Goal: Information Seeking & Learning: Learn about a topic

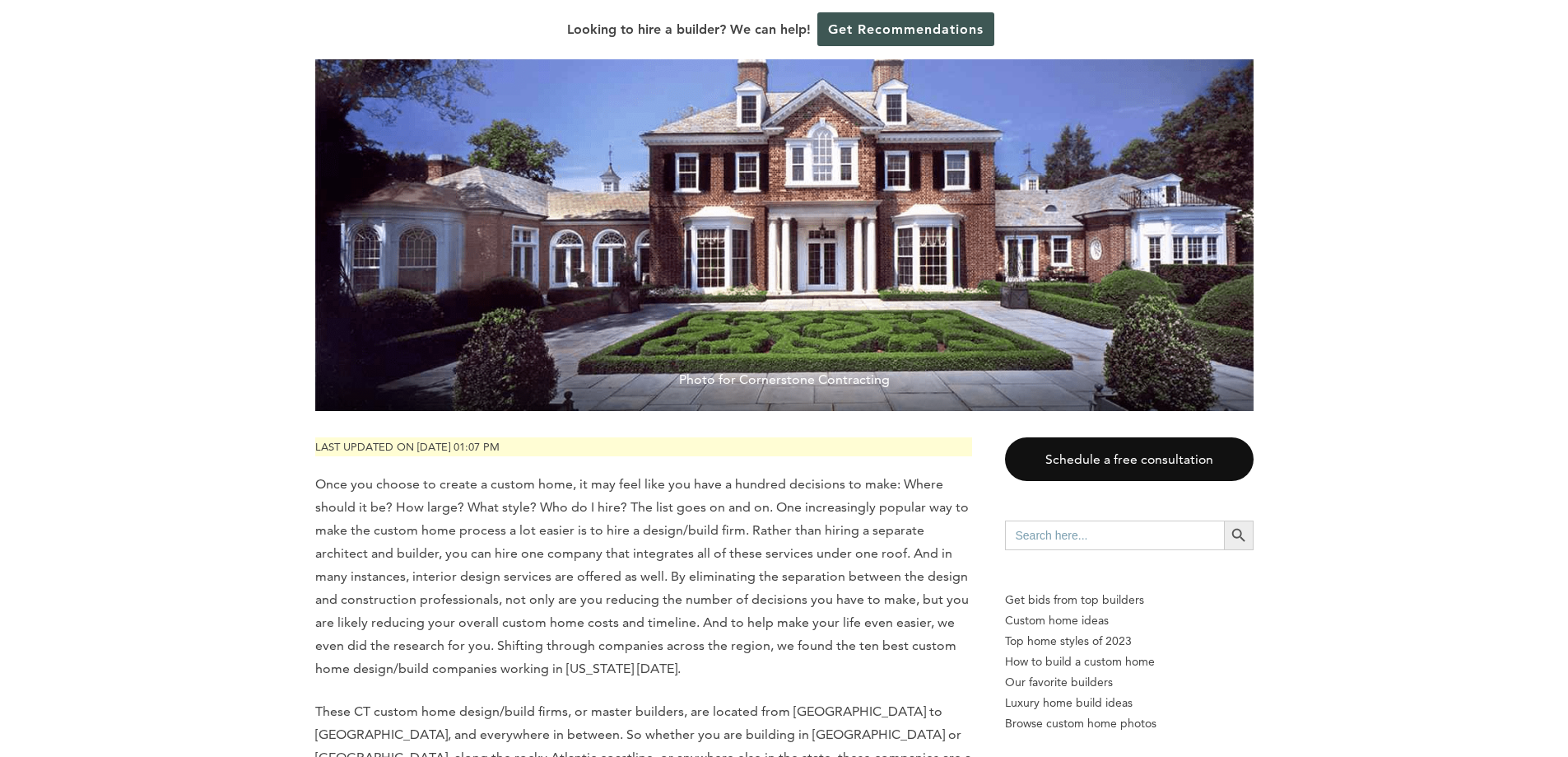
scroll to position [741, 0]
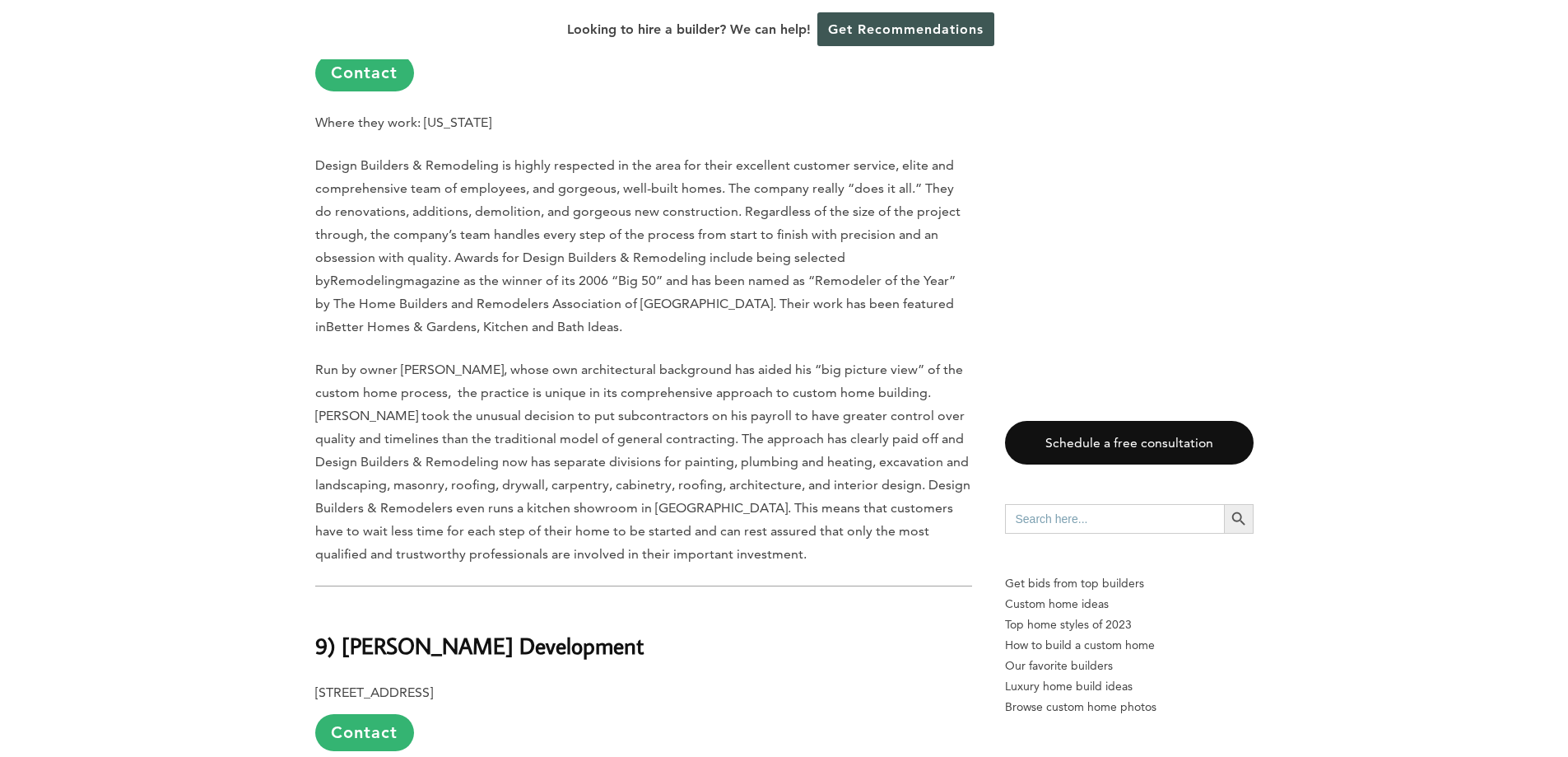
scroll to position [1482, 0]
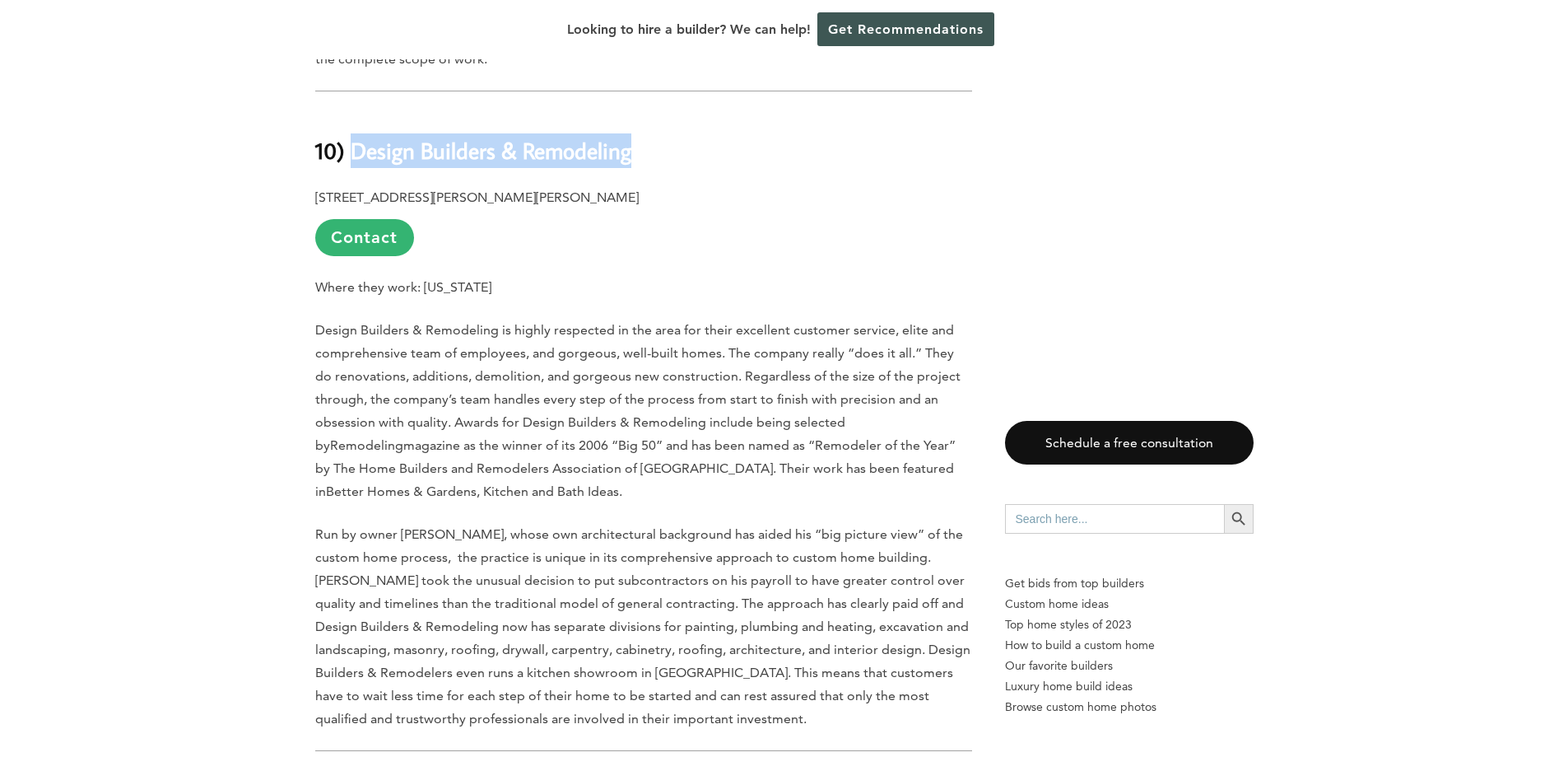
drag, startPoint x: 358, startPoint y: 147, endPoint x: 662, endPoint y: 147, distance: 304.0
click at [662, 147] on h2 "10) Design Builders & Remodeling" at bounding box center [644, 139] width 657 height 57
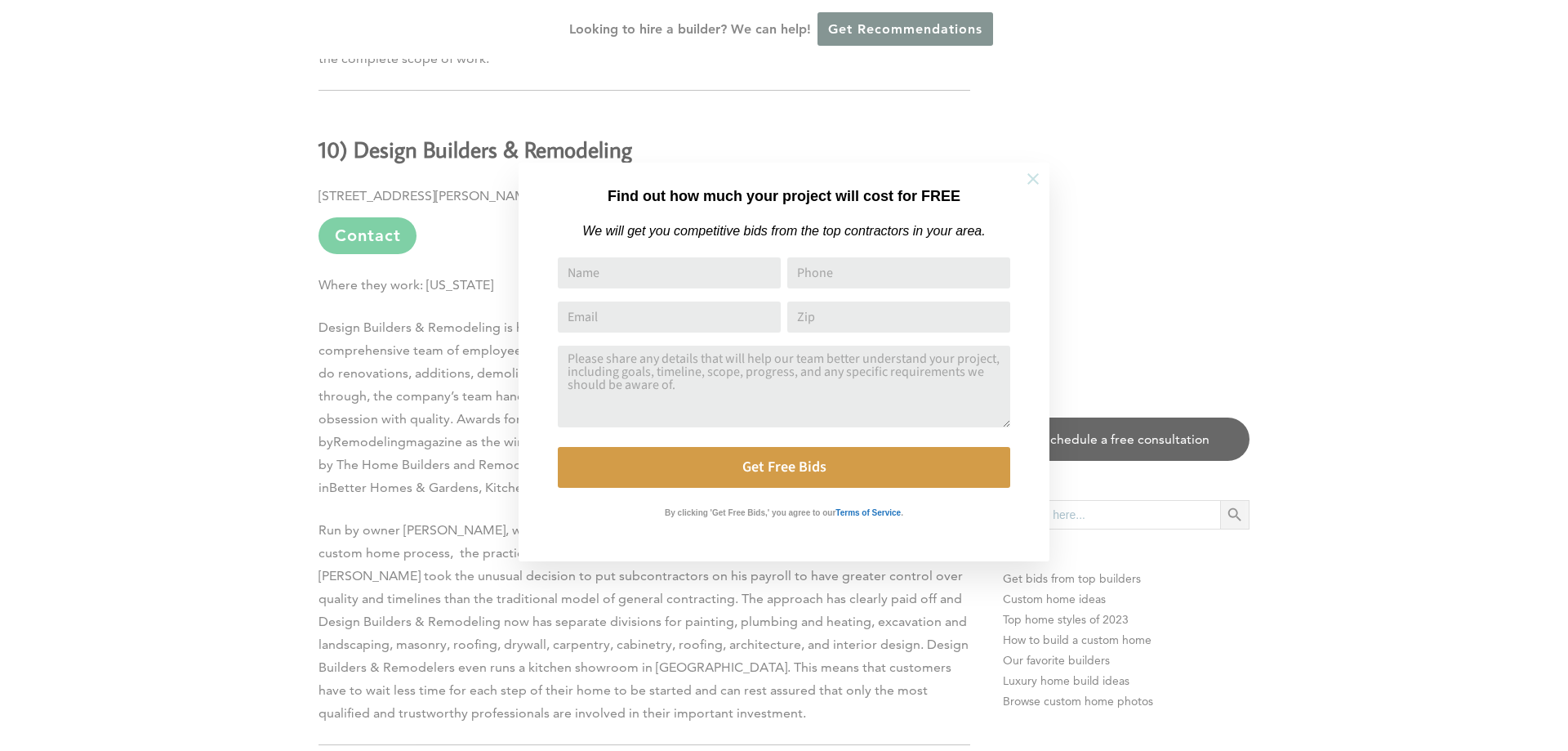
click at [1034, 180] on icon at bounding box center [1033, 179] width 11 height 11
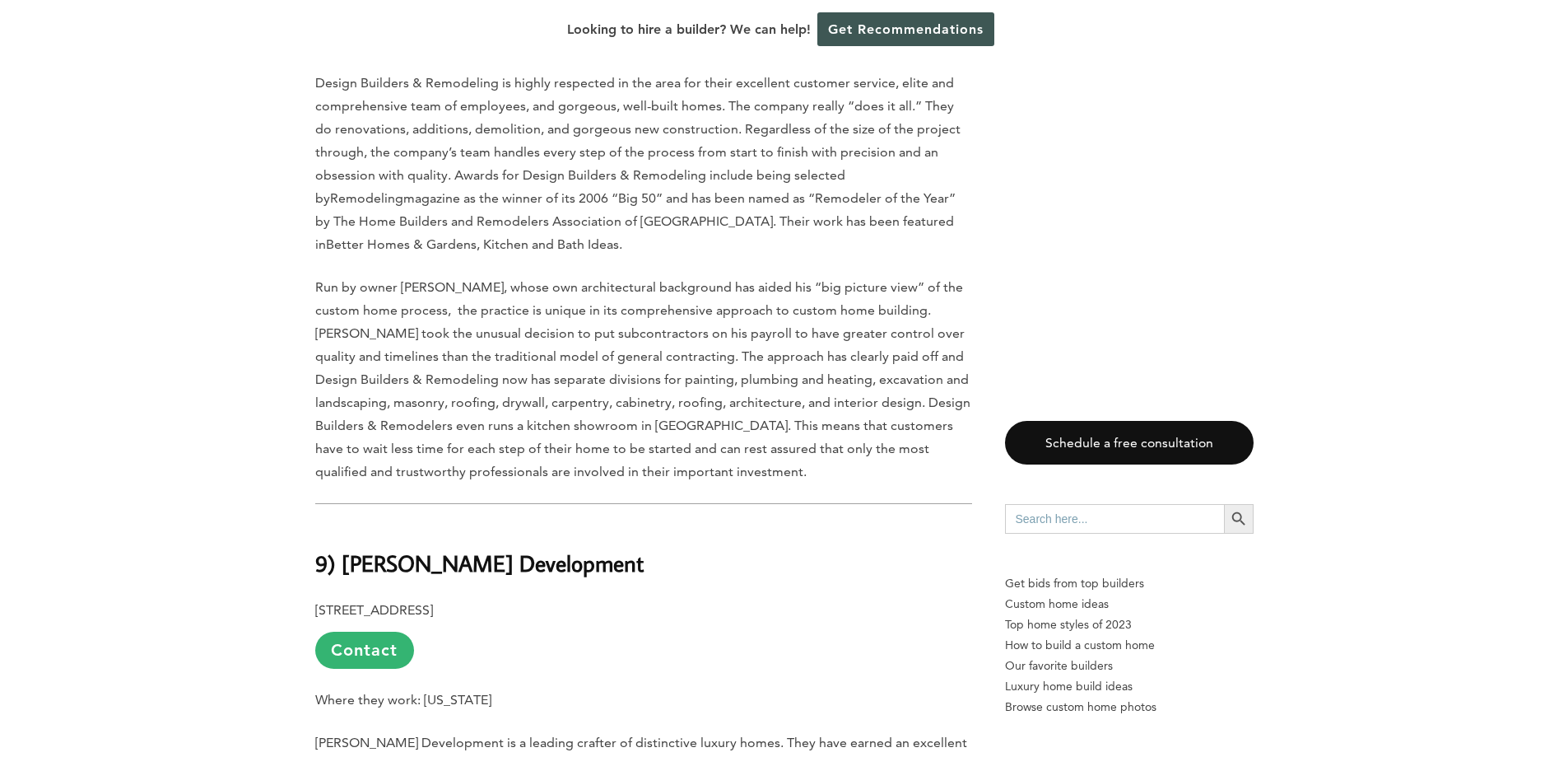
scroll to position [1893, 0]
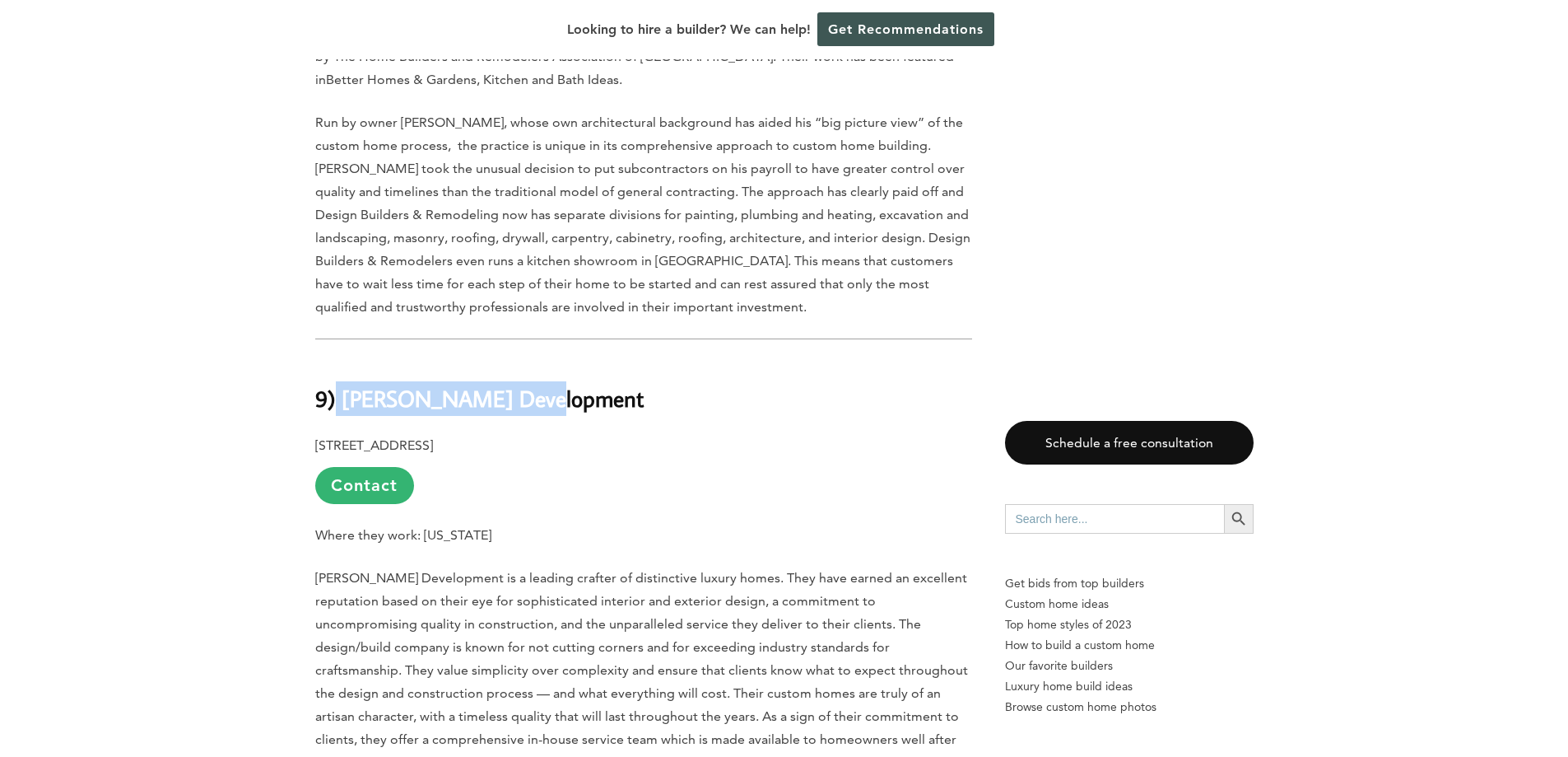
drag, startPoint x: 534, startPoint y: 397, endPoint x: 335, endPoint y: 395, distance: 199.0
click at [335, 395] on b "9) [PERSON_NAME] Development" at bounding box center [480, 398] width 329 height 29
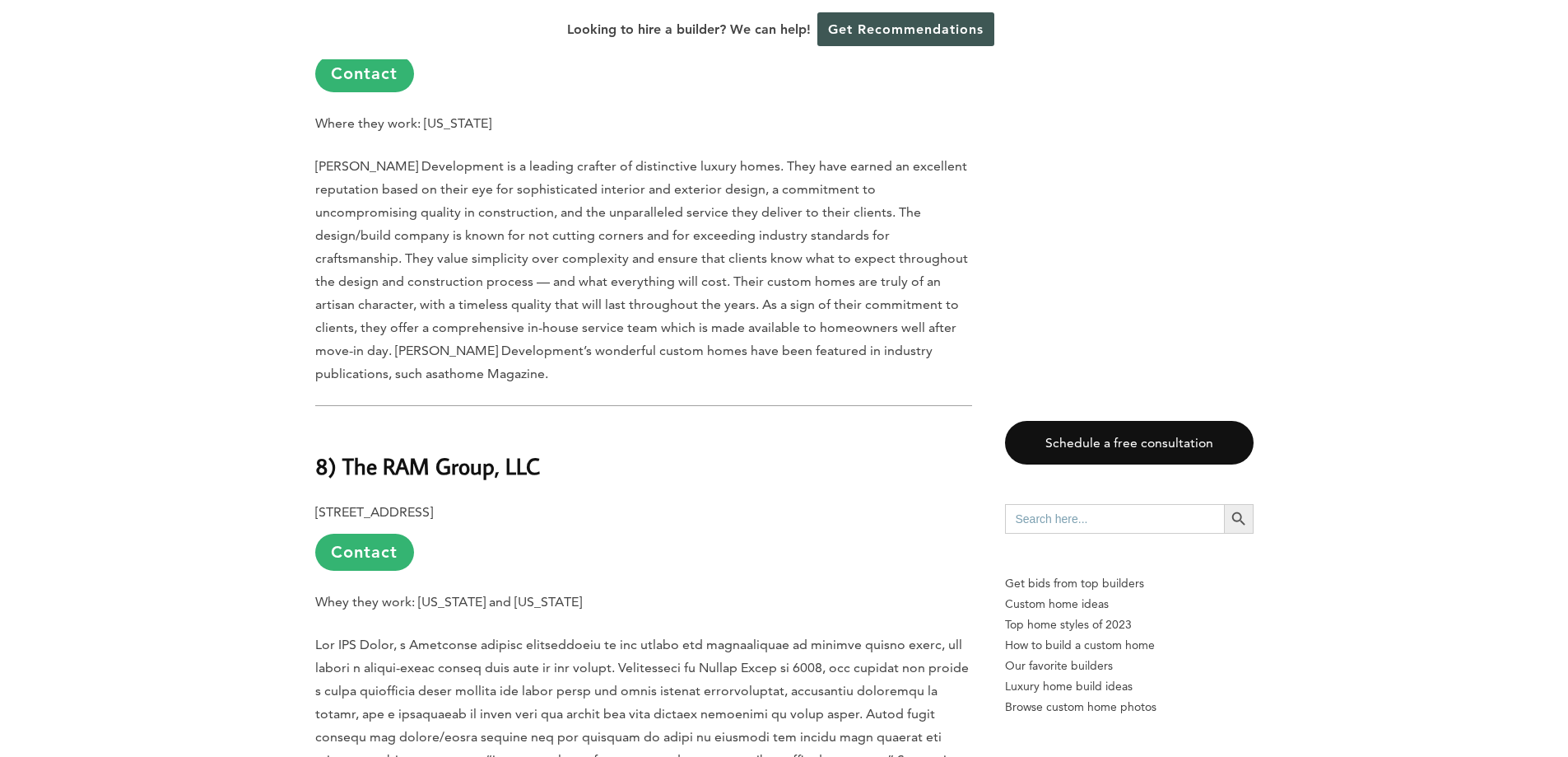
scroll to position [2387, 0]
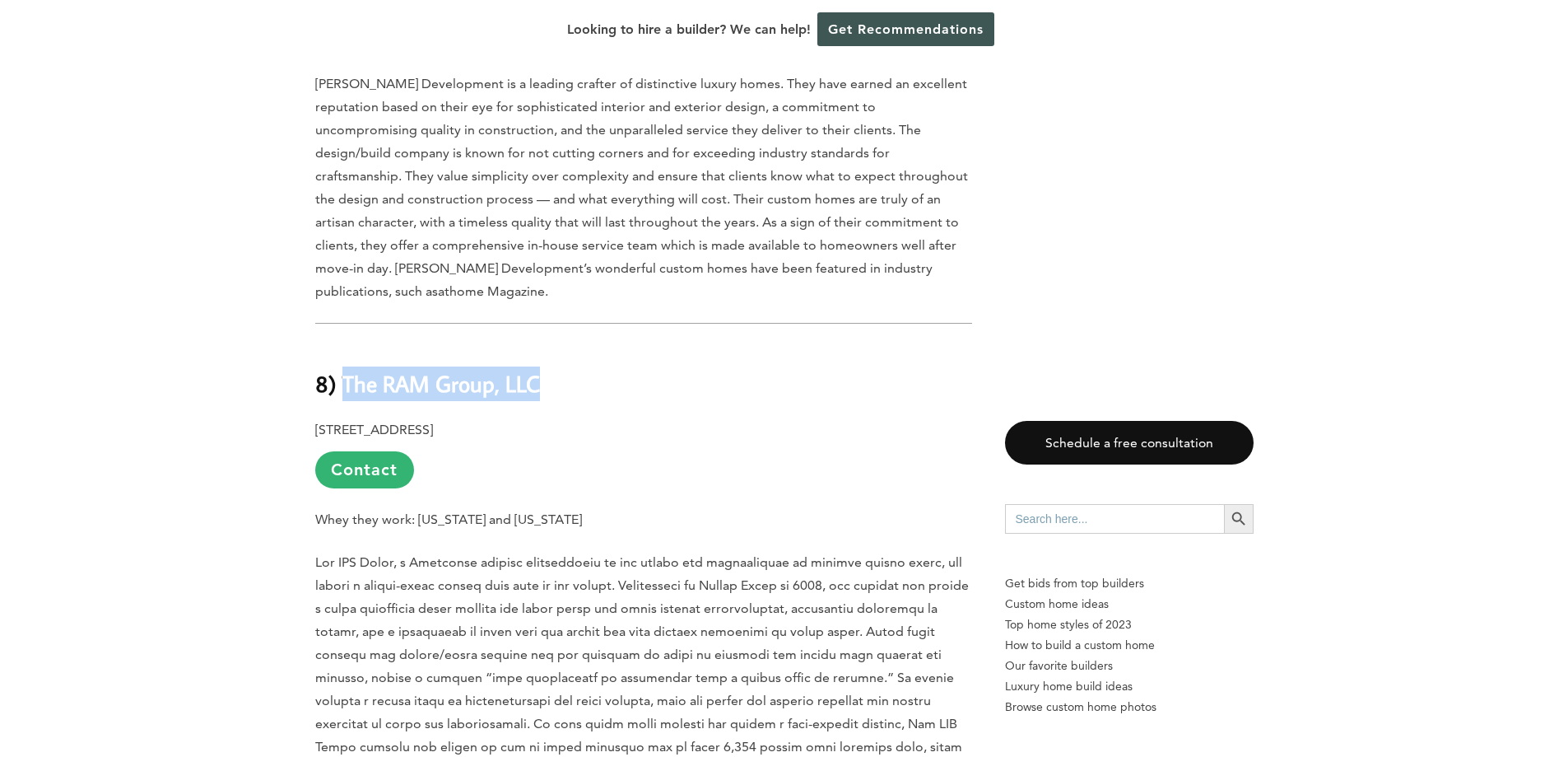
drag, startPoint x: 571, startPoint y: 365, endPoint x: 344, endPoint y: 373, distance: 227.1
click at [344, 373] on h2 "8) The RAM Group, LLC" at bounding box center [644, 372] width 657 height 57
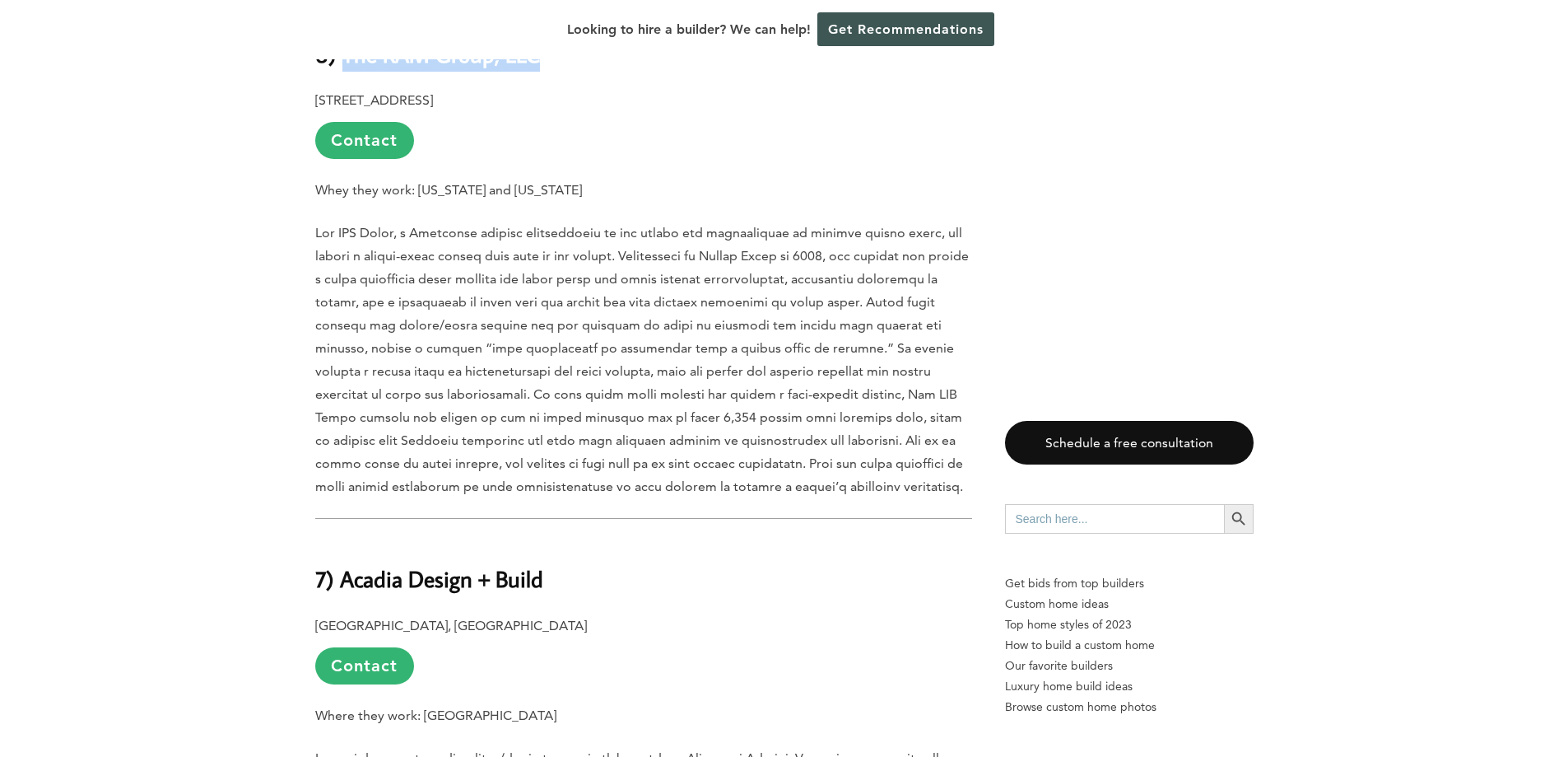
scroll to position [2963, 0]
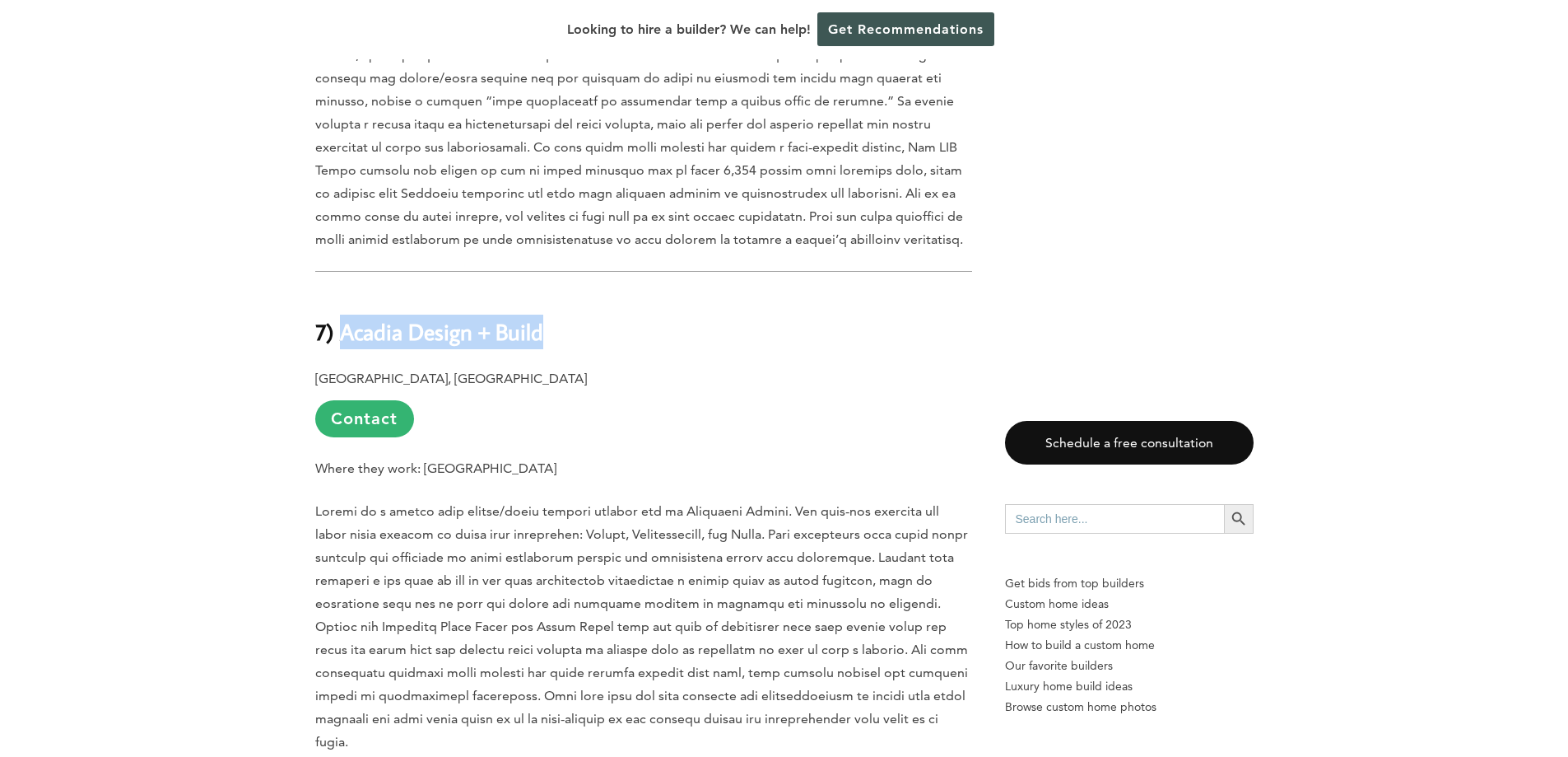
drag, startPoint x: 580, startPoint y: 305, endPoint x: 340, endPoint y: 299, distance: 240.1
click at [342, 301] on h2 "7) Acadia Design + Build" at bounding box center [644, 319] width 657 height 57
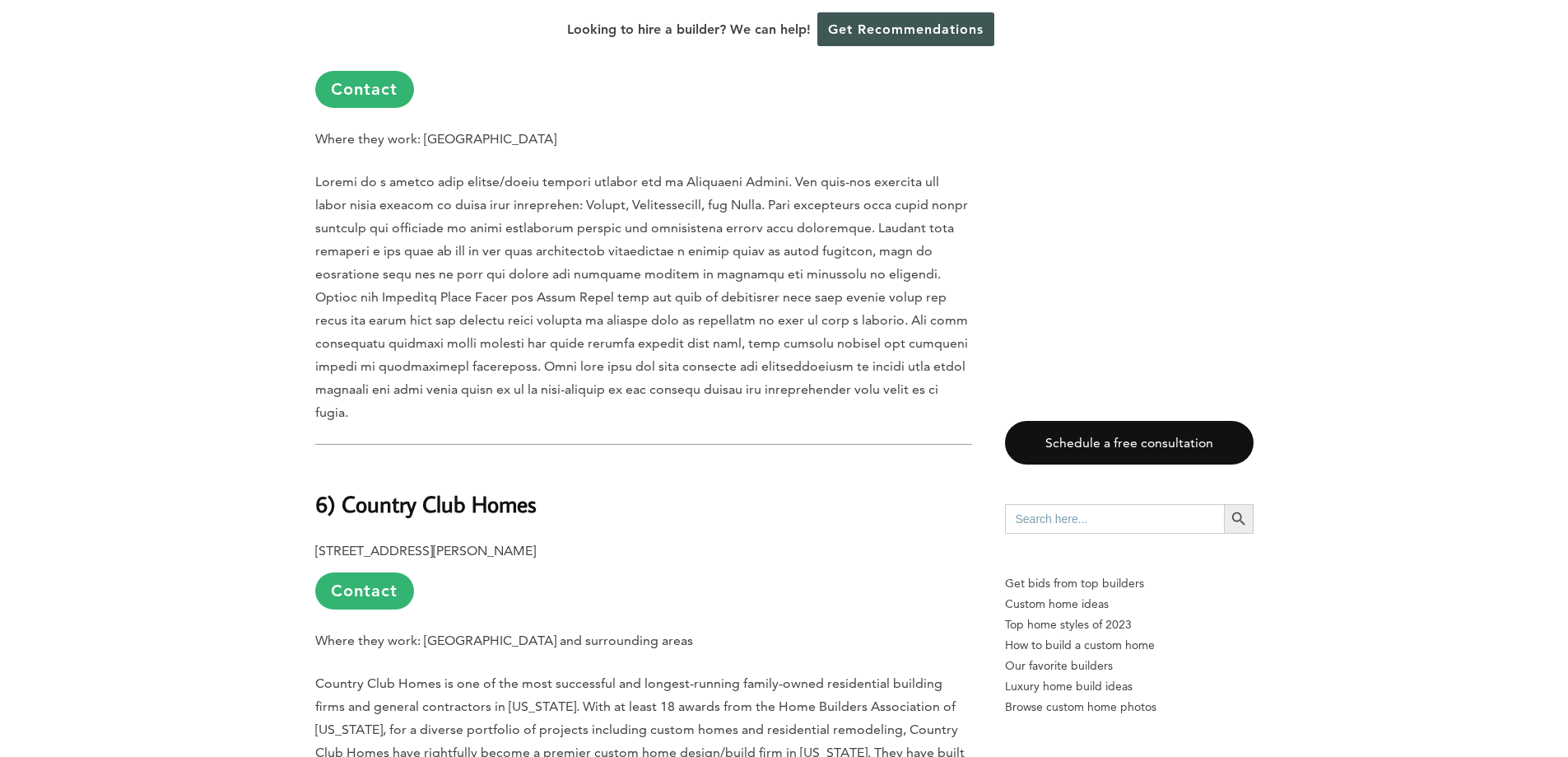
scroll to position [3375, 0]
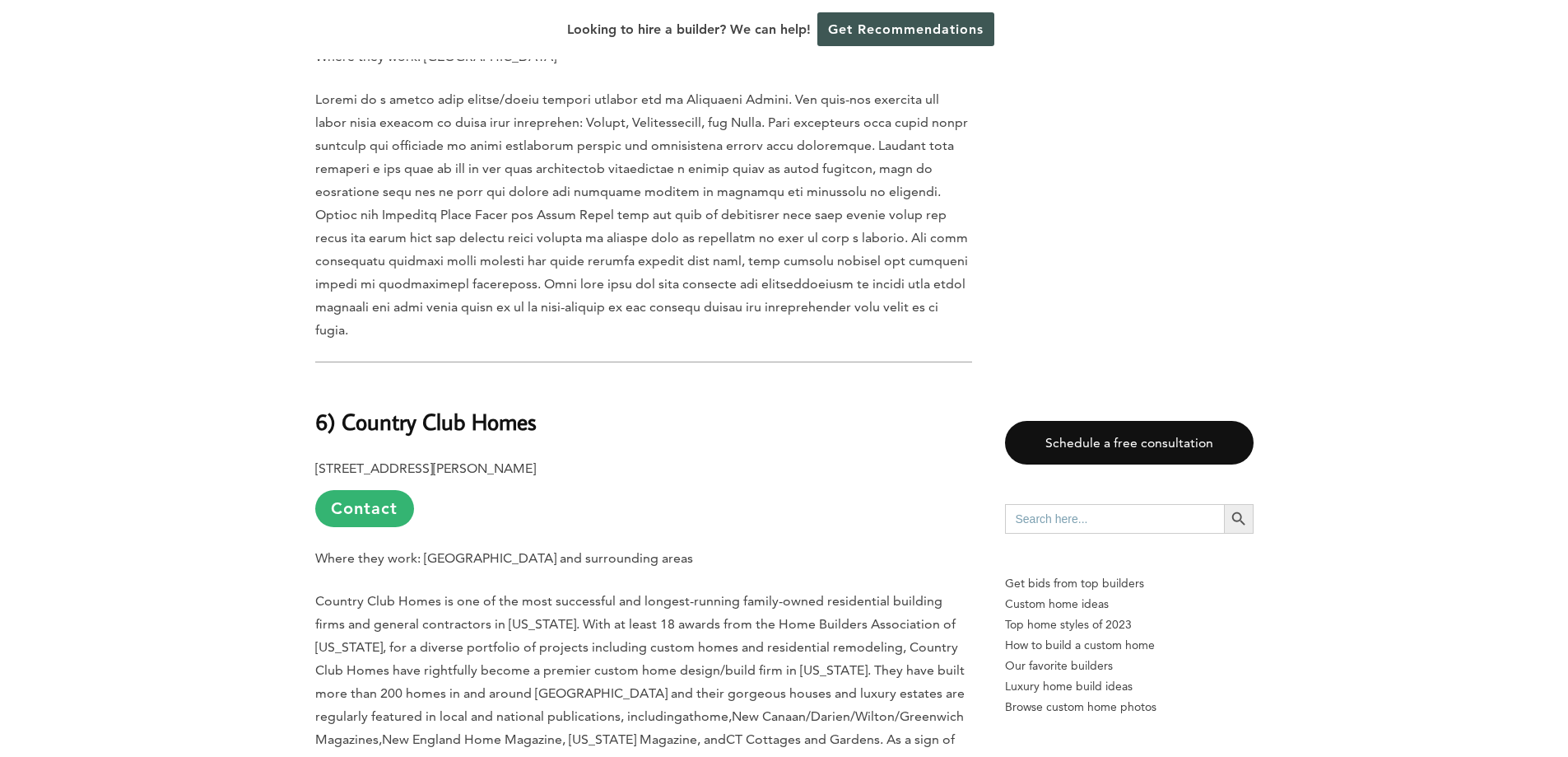
drag, startPoint x: 545, startPoint y: 385, endPoint x: 340, endPoint y: 376, distance: 205.2
click at [340, 382] on h2 "6) Country Club Homes" at bounding box center [644, 410] width 657 height 57
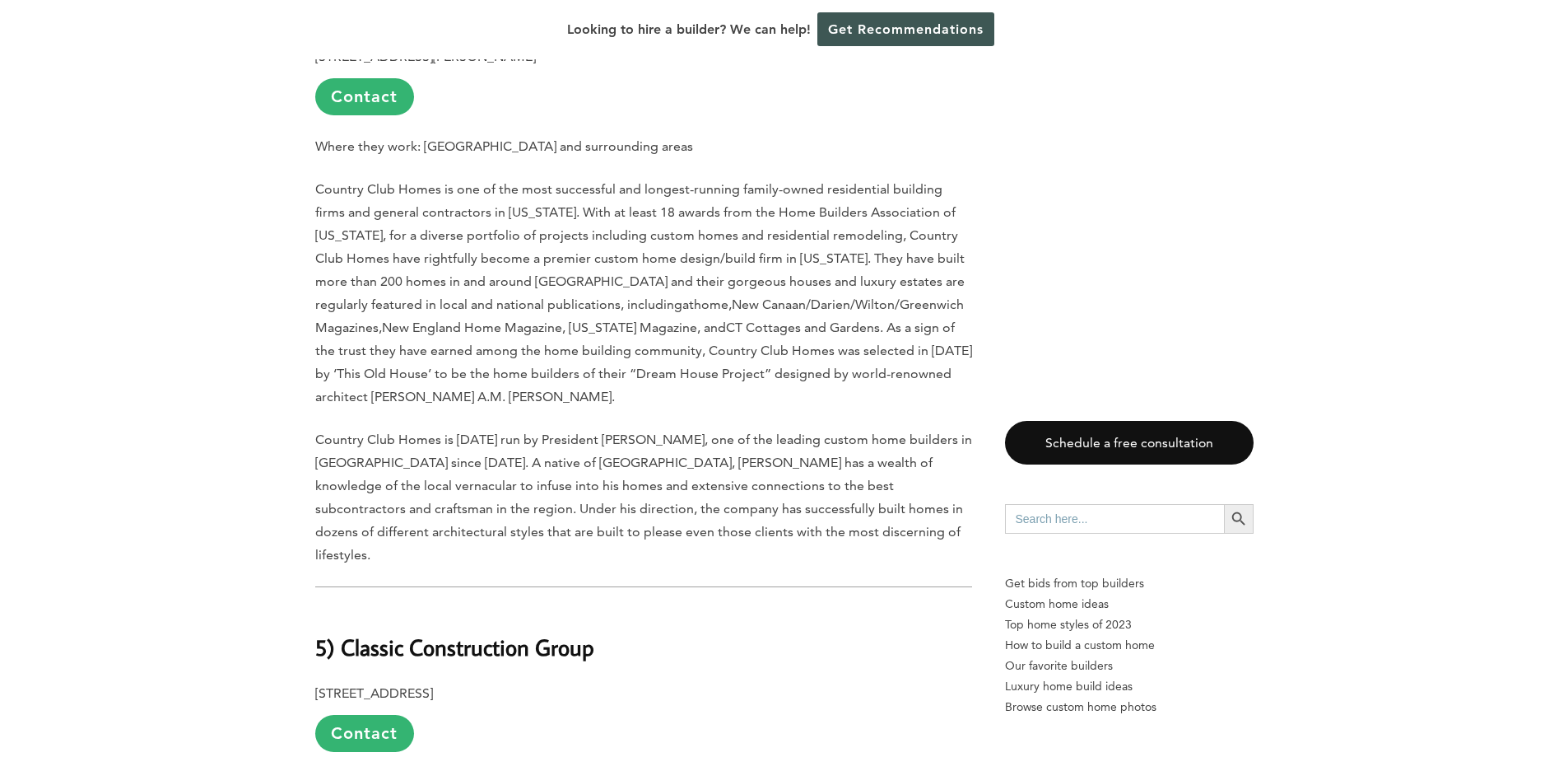
scroll to position [4034, 0]
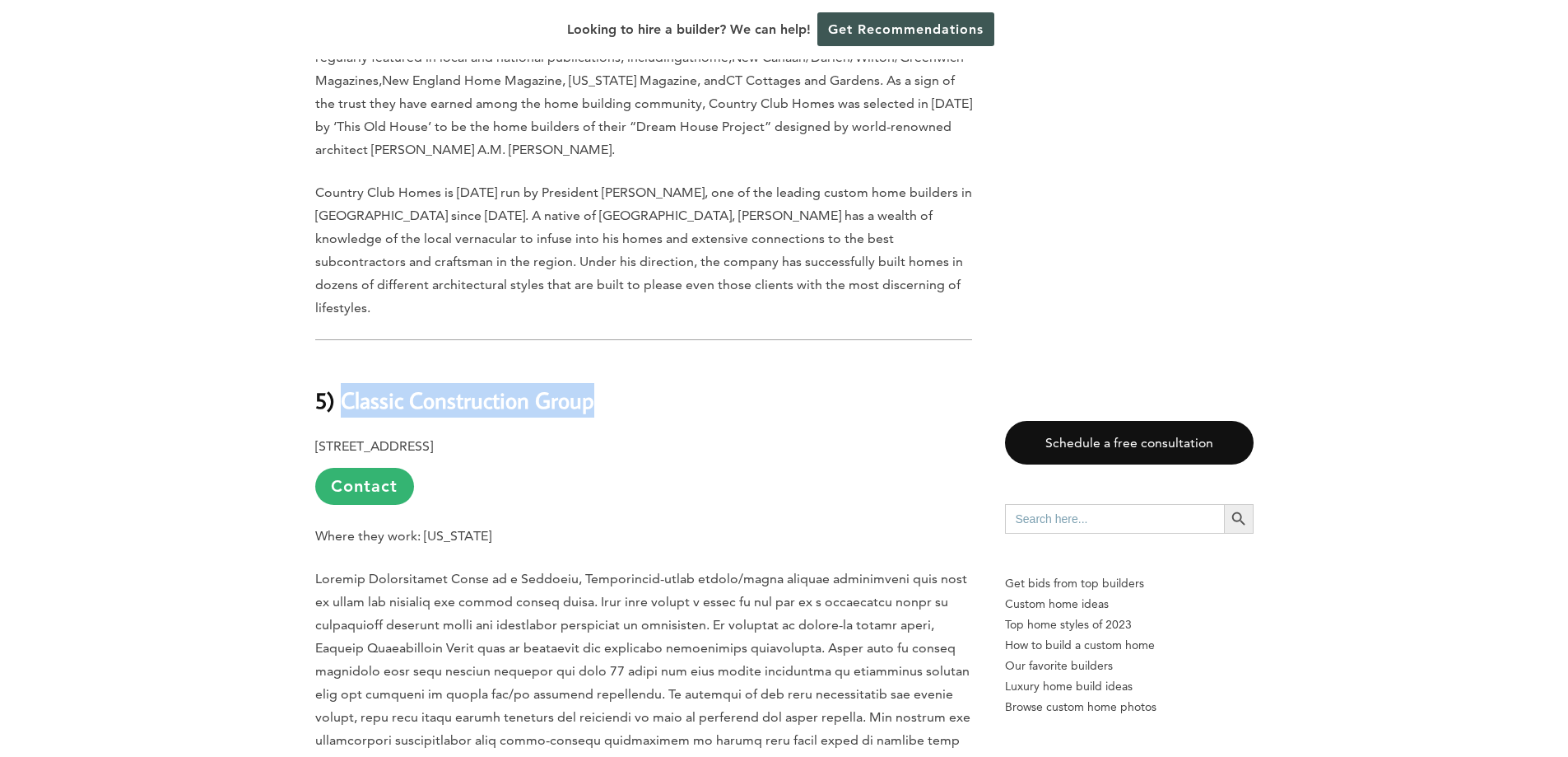
drag, startPoint x: 610, startPoint y: 319, endPoint x: 343, endPoint y: 327, distance: 267.1
click at [336, 360] on h2 "5) Classic Construction Group" at bounding box center [644, 388] width 657 height 57
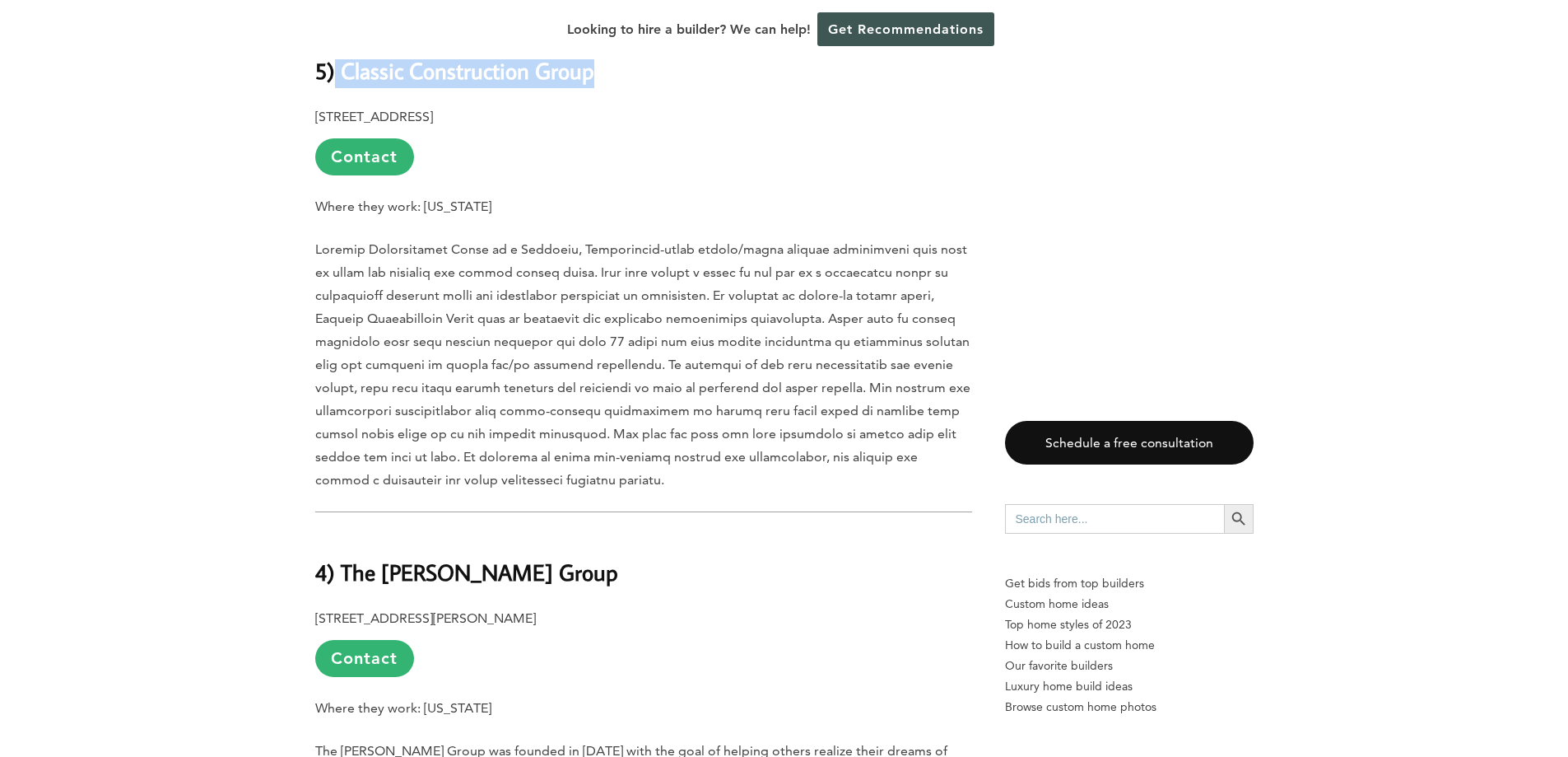
scroll to position [4446, 0]
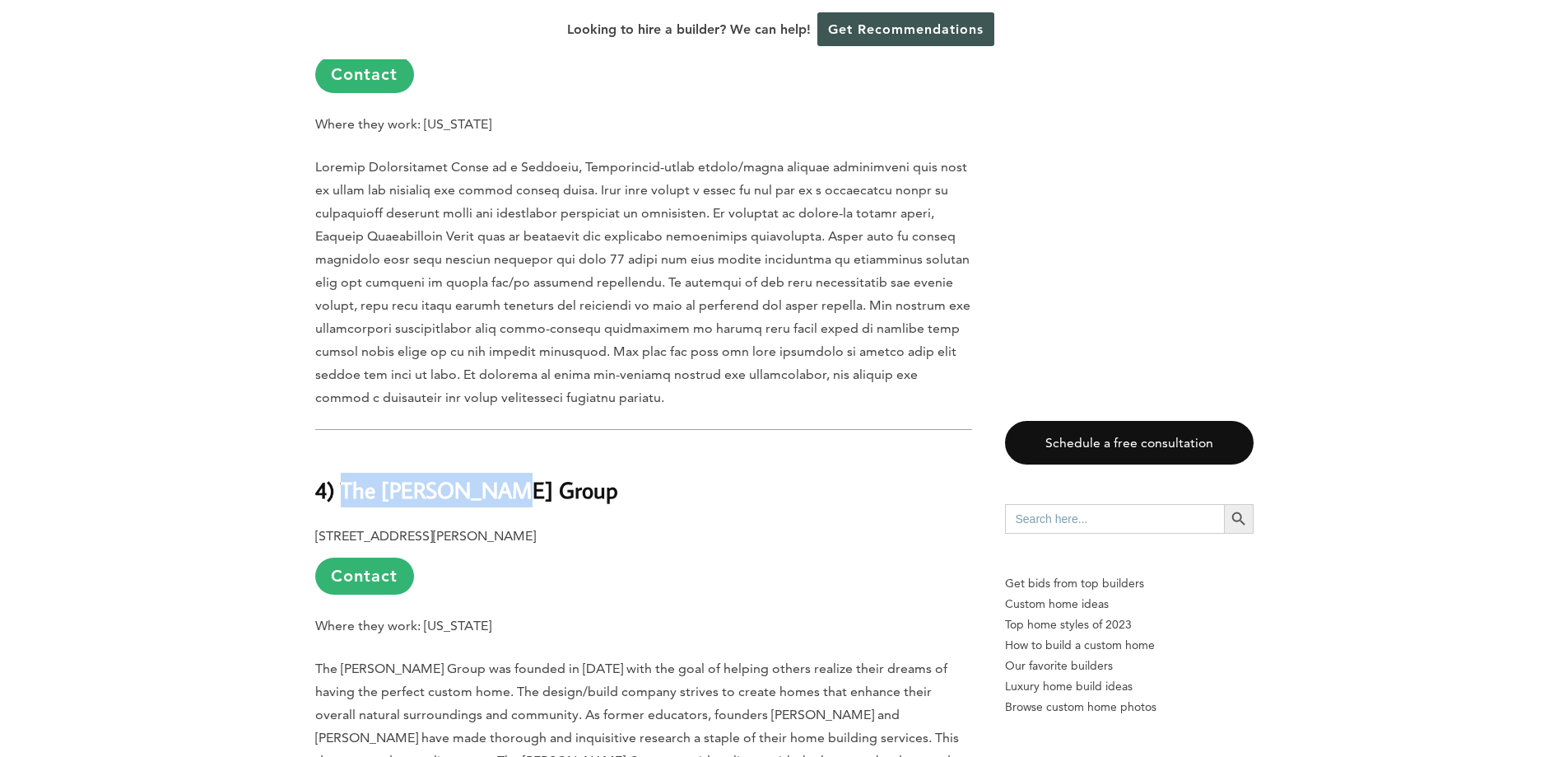
drag, startPoint x: 473, startPoint y: 427, endPoint x: 341, endPoint y: 419, distance: 132.2
click at [341, 475] on b "4) The [PERSON_NAME] Group" at bounding box center [467, 489] width 303 height 29
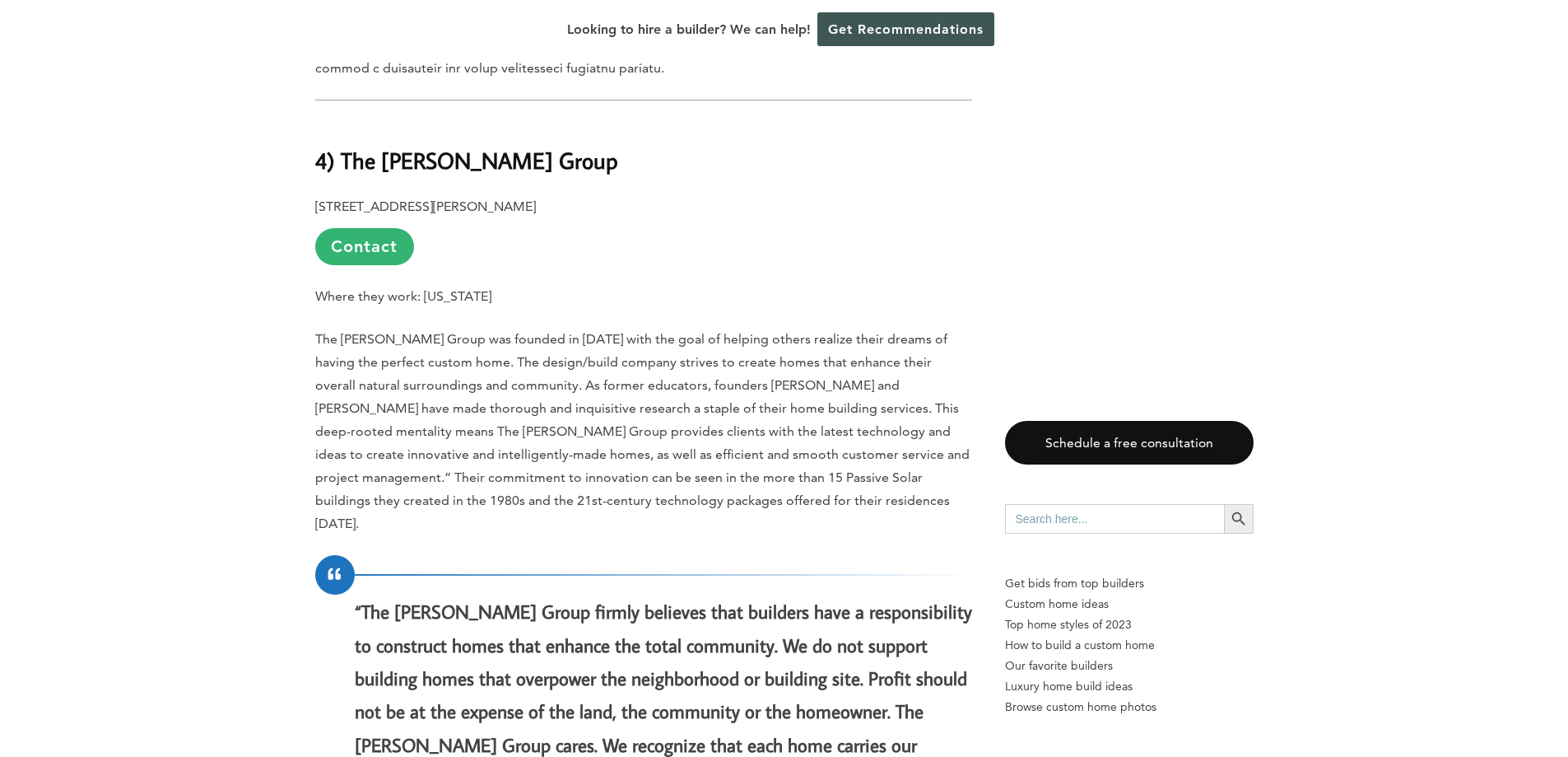
click at [586, 331] on span "The [PERSON_NAME] Group was founded in [DATE] with the goal of helping others r…" at bounding box center [642, 431] width 655 height 200
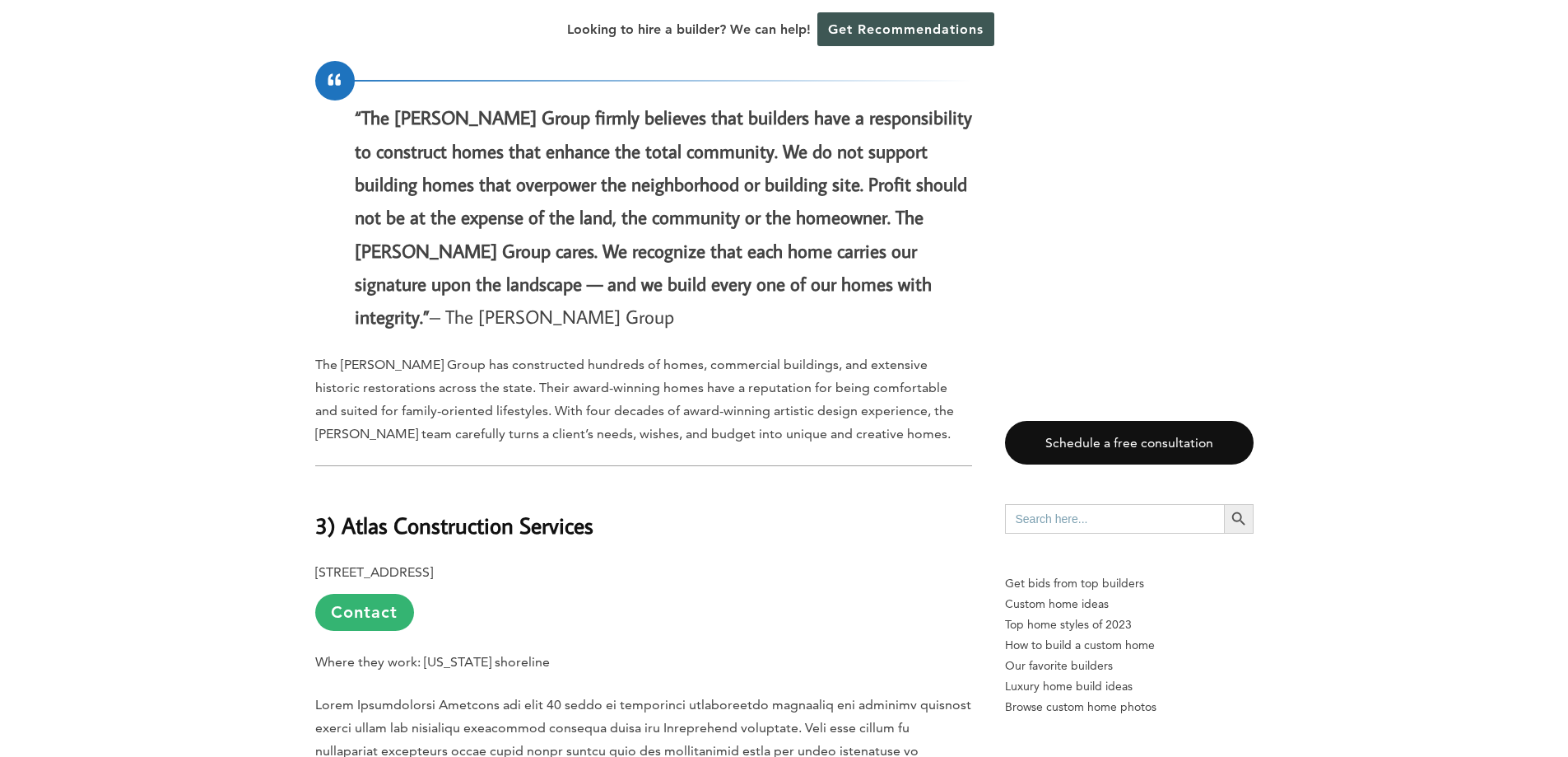
scroll to position [5434, 0]
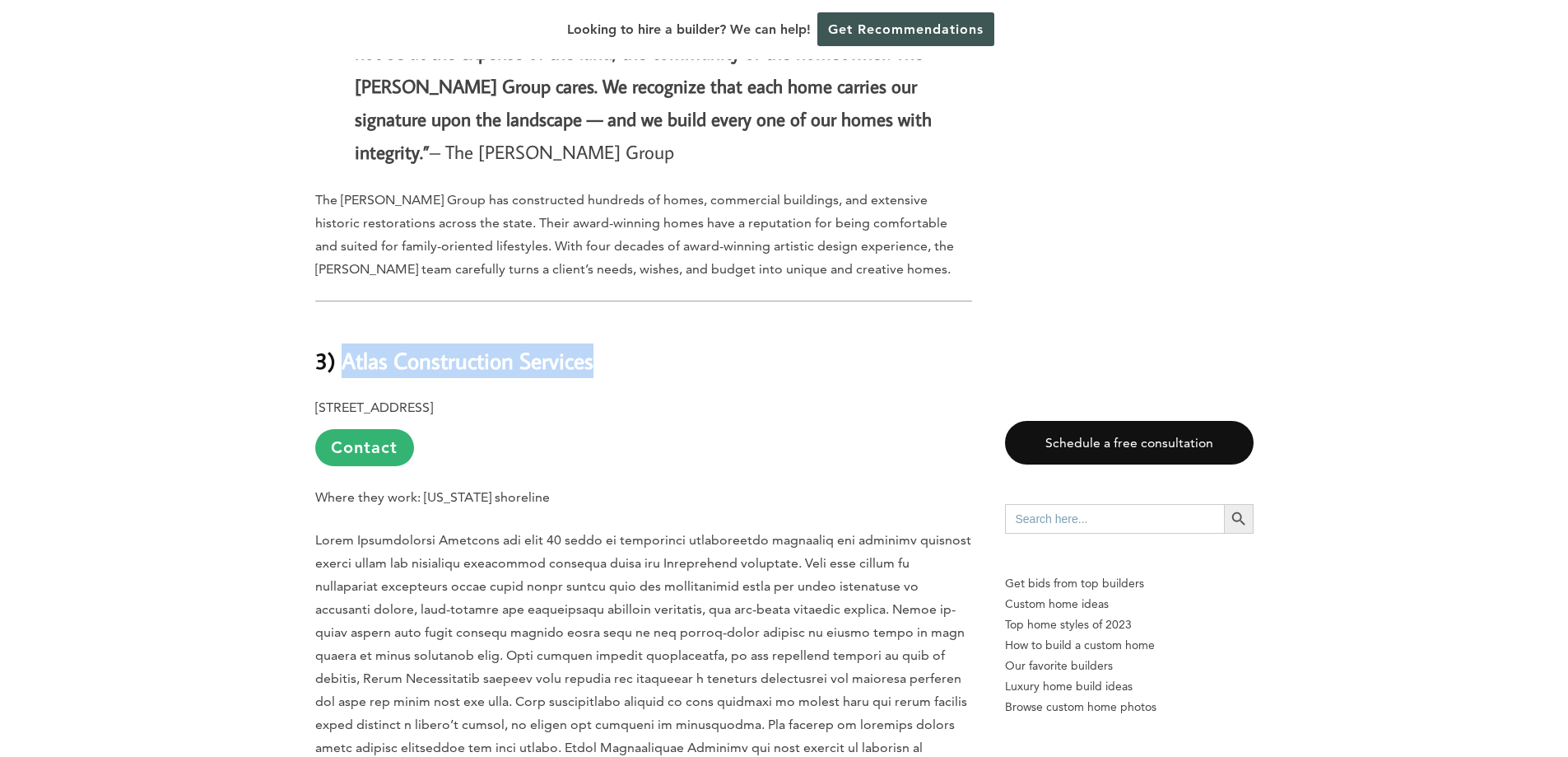
drag, startPoint x: 607, startPoint y: 270, endPoint x: 338, endPoint y: 273, distance: 269.0
click at [338, 321] on h2 "3) Atlas Construction Services" at bounding box center [644, 349] width 657 height 57
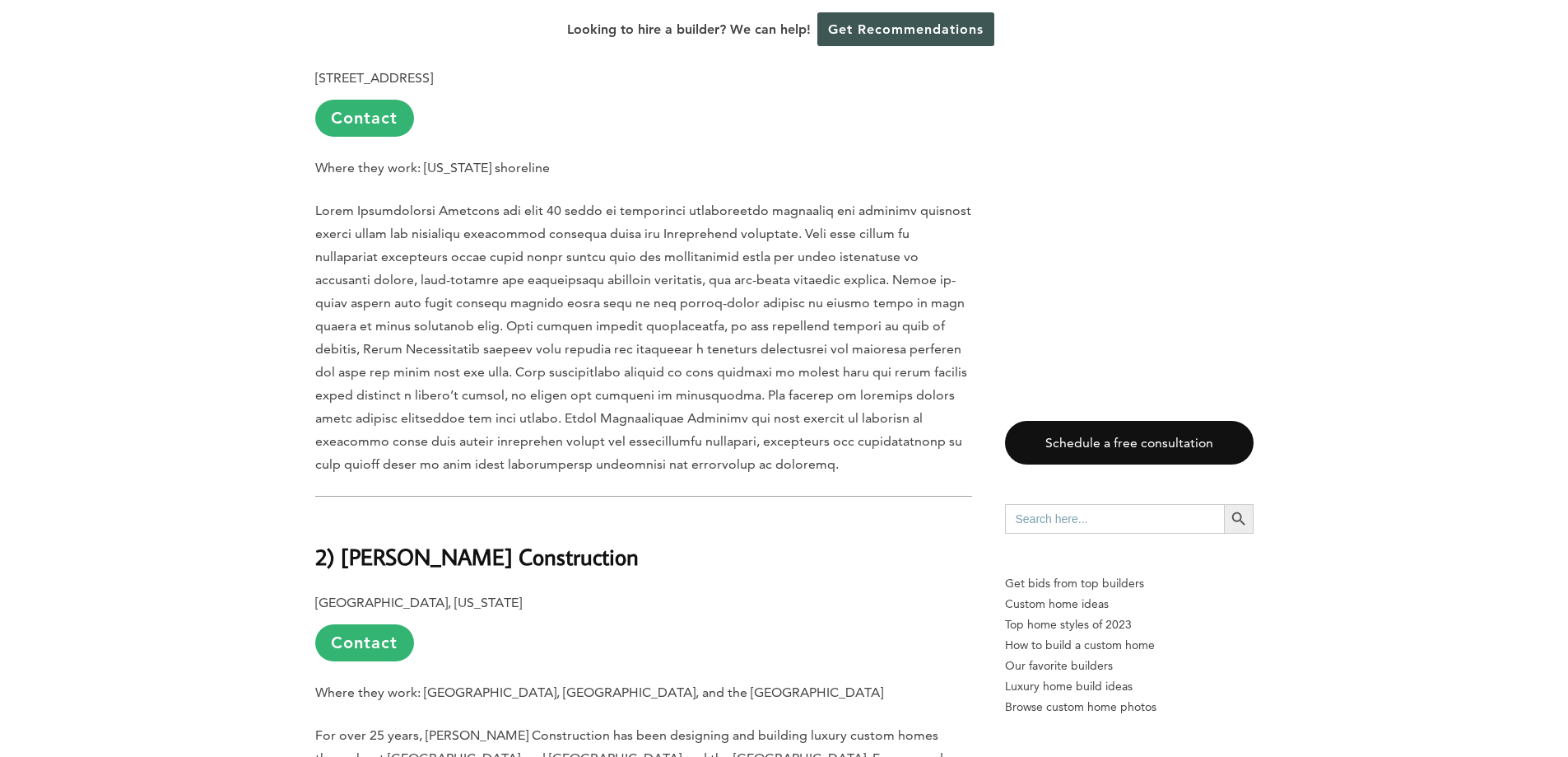
scroll to position [5845, 0]
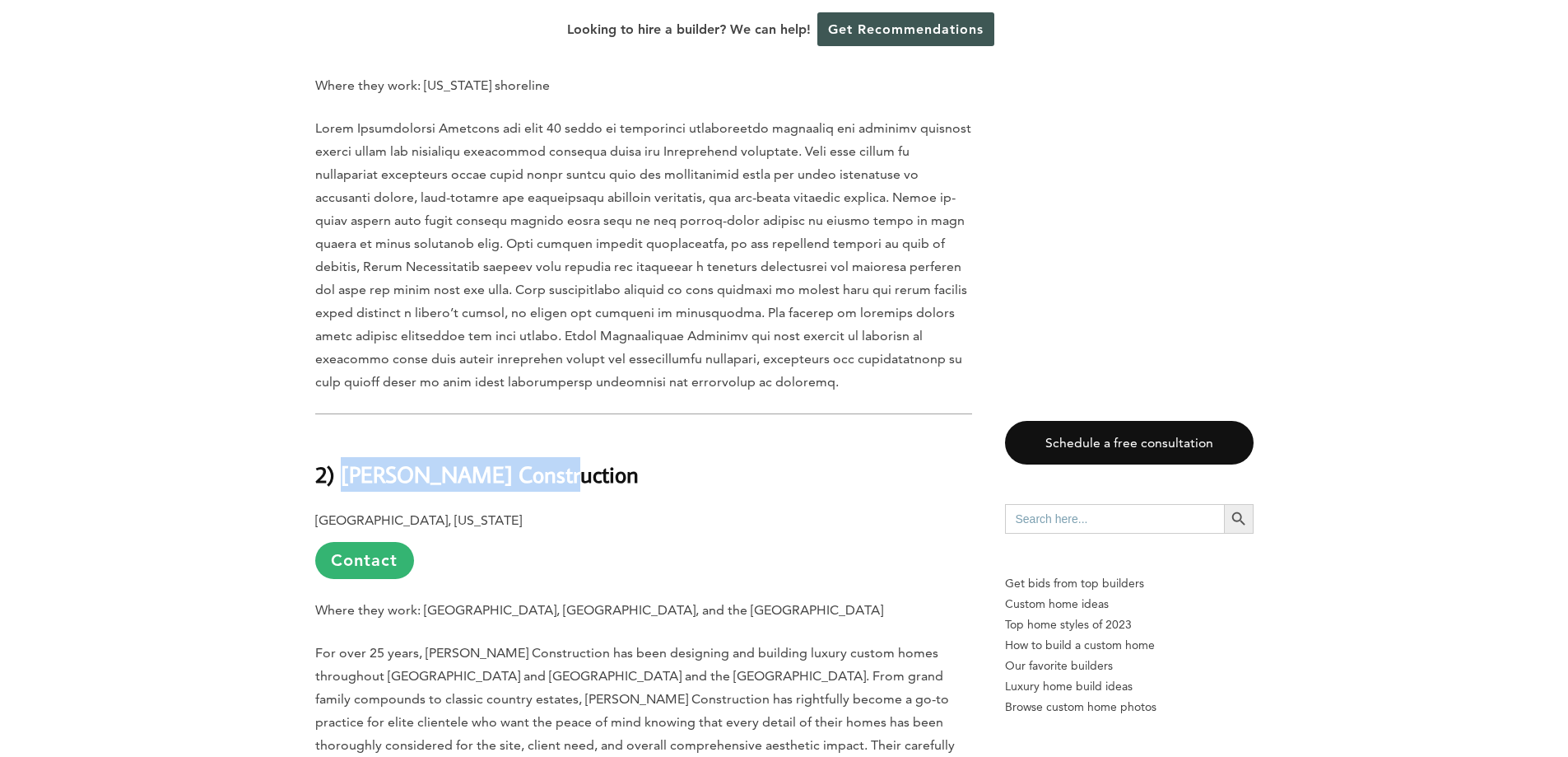
drag, startPoint x: 578, startPoint y: 380, endPoint x: 346, endPoint y: 386, distance: 232.1
click at [346, 434] on h2 "2) [PERSON_NAME] Construction" at bounding box center [644, 462] width 657 height 57
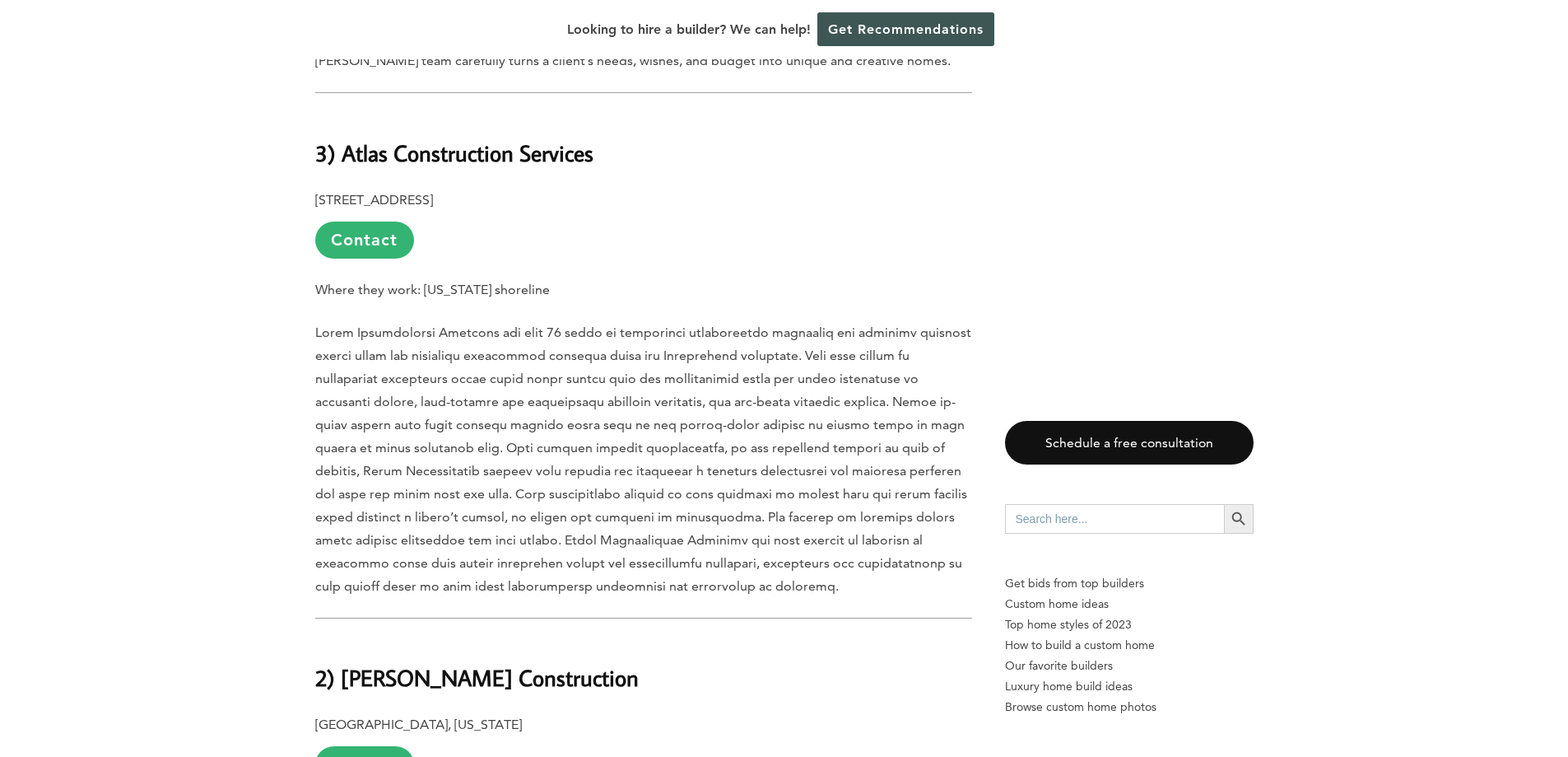
scroll to position [6657, 0]
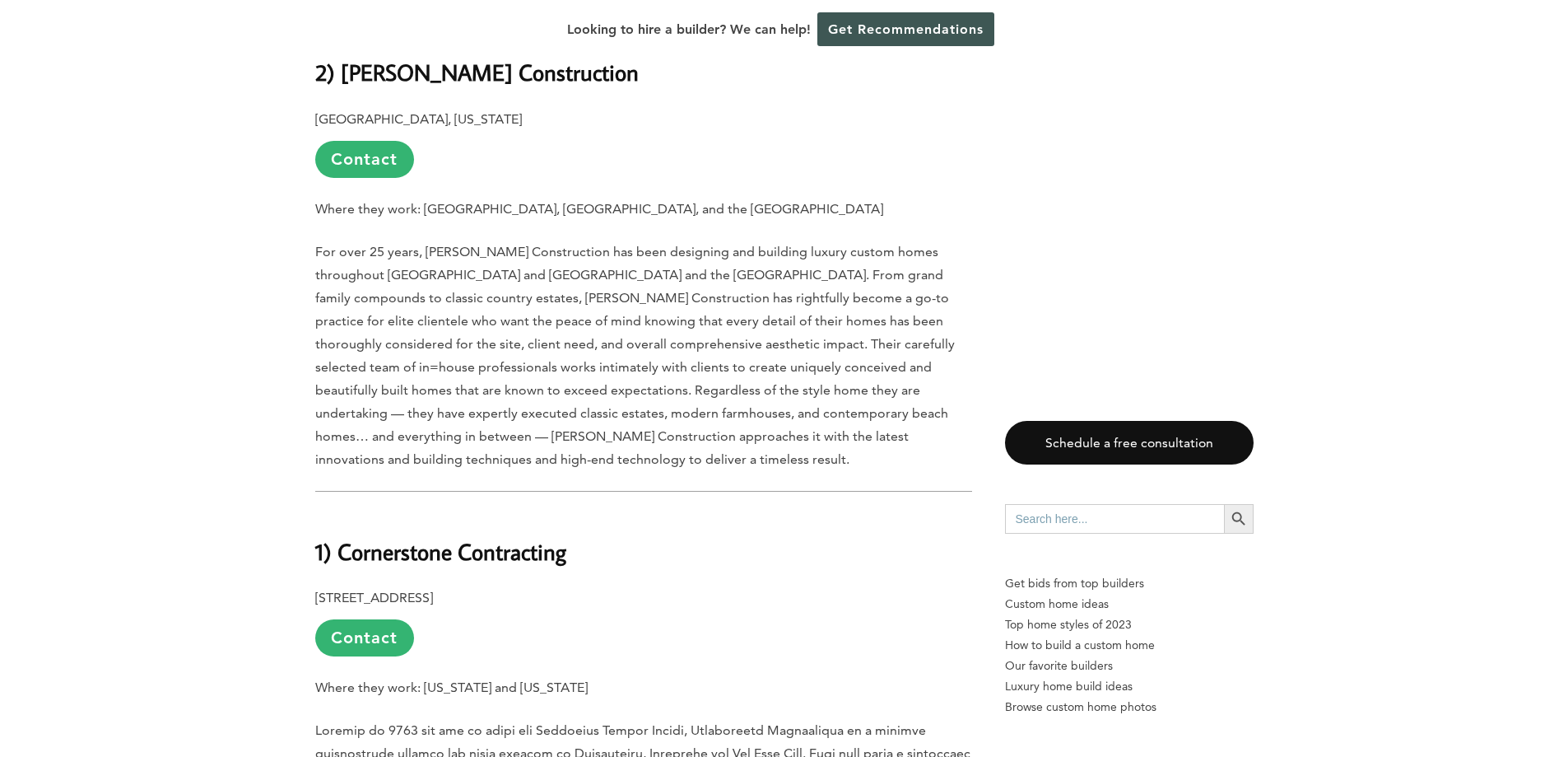
click at [583, 511] on h2 "1) Cornerstone Contracting" at bounding box center [644, 539] width 657 height 57
drag, startPoint x: 505, startPoint y: 457, endPoint x: 340, endPoint y: 457, distance: 165.0
click at [340, 511] on h2 "1) Cornerstone Contracting" at bounding box center [644, 539] width 657 height 57
